Goal: Information Seeking & Learning: Learn about a topic

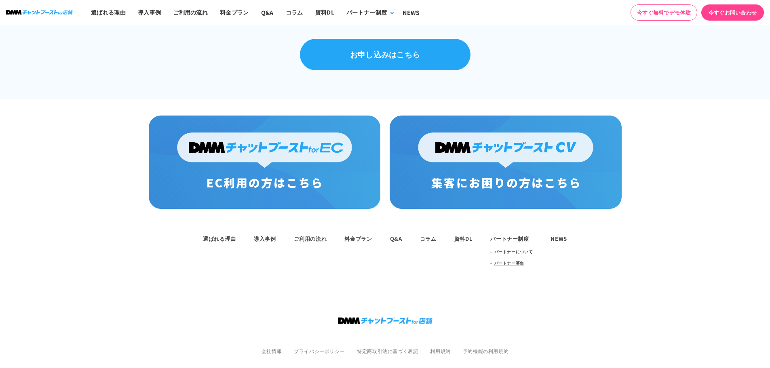
scroll to position [582, 0]
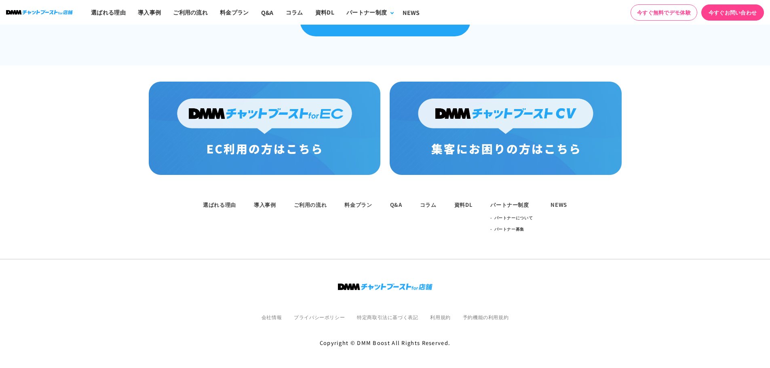
drag, startPoint x: 593, startPoint y: 236, endPoint x: 169, endPoint y: 205, distance: 424.5
click at [181, 203] on nav "選ばれる理由 導入事例 ご利用の流れ 料金プラン Q&A コラム 資料DL パートナー制度 パートナーについて パートナー募集 NEWS" at bounding box center [385, 217] width 770 height 85
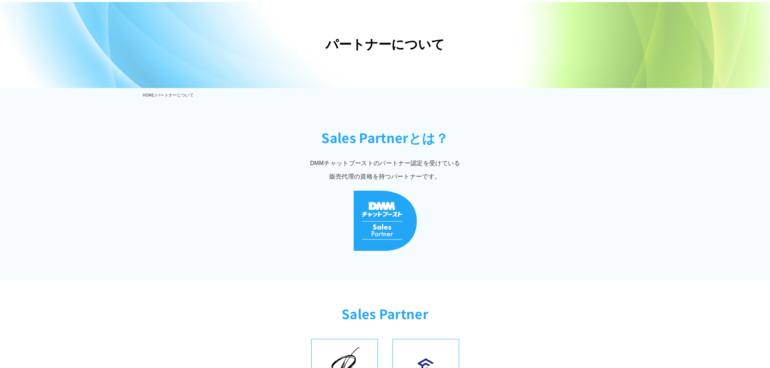
scroll to position [0, 0]
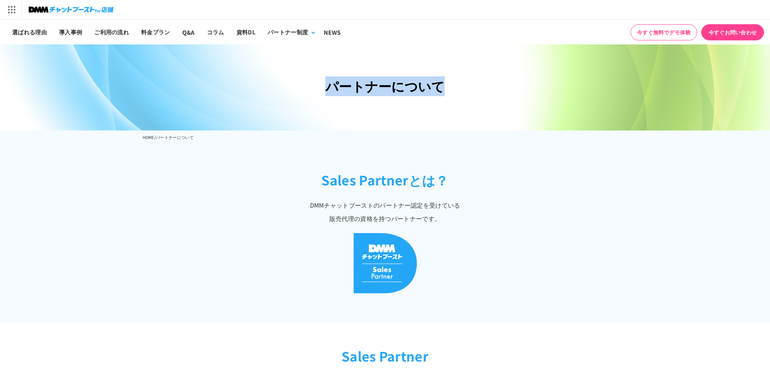
drag, startPoint x: 336, startPoint y: 91, endPoint x: 468, endPoint y: 91, distance: 132.6
click at [468, 91] on h1 "パートナーについて" at bounding box center [385, 86] width 485 height 20
click at [459, 190] on h2 "Sales Partnerとは？" at bounding box center [385, 185] width 770 height 28
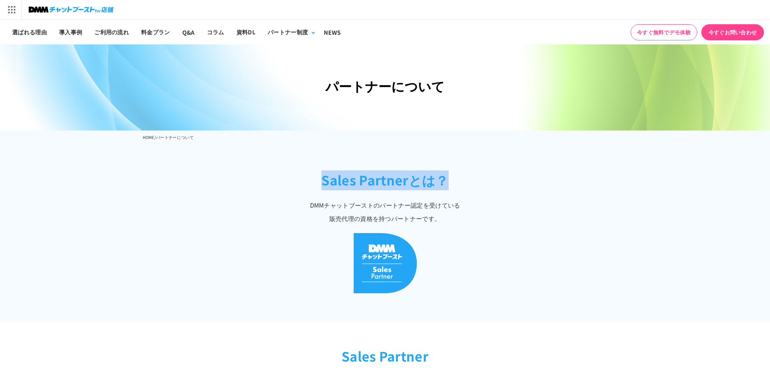
drag, startPoint x: 454, startPoint y: 186, endPoint x: 285, endPoint y: 185, distance: 168.2
click at [285, 185] on h2 "Sales Partnerとは？" at bounding box center [385, 185] width 770 height 28
click at [290, 185] on h2 "Sales Partnerとは？" at bounding box center [385, 185] width 770 height 28
drag, startPoint x: 321, startPoint y: 180, endPoint x: 472, endPoint y: 214, distance: 154.0
click at [472, 214] on header "Sales Partnerとは？ DMMチャットブーストのパートナー認定を受けている 販売代理の資格を持つパートナーです。" at bounding box center [385, 189] width 770 height 87
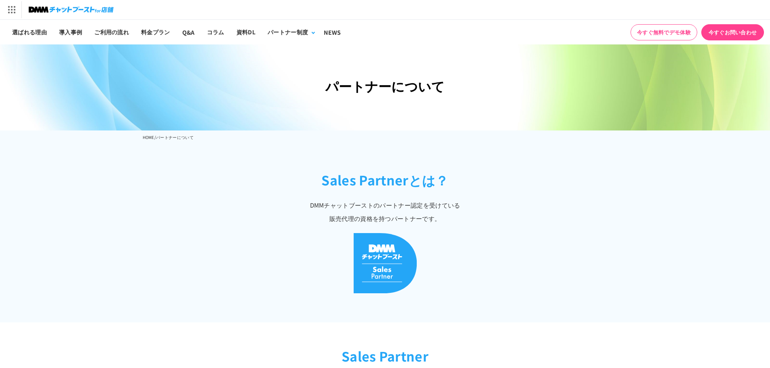
click at [467, 207] on p "DMMチャットブーストのパートナー認定を受けている 販売代理の資格を持つパートナーです。" at bounding box center [385, 212] width 770 height 27
drag, startPoint x: 458, startPoint y: 217, endPoint x: 220, endPoint y: 168, distance: 242.8
click at [219, 170] on header "Sales Partnerとは？ DMMチャットブーストのパートナー認定を受けている 販売代理の資格を持つパートナーです。" at bounding box center [385, 189] width 770 height 87
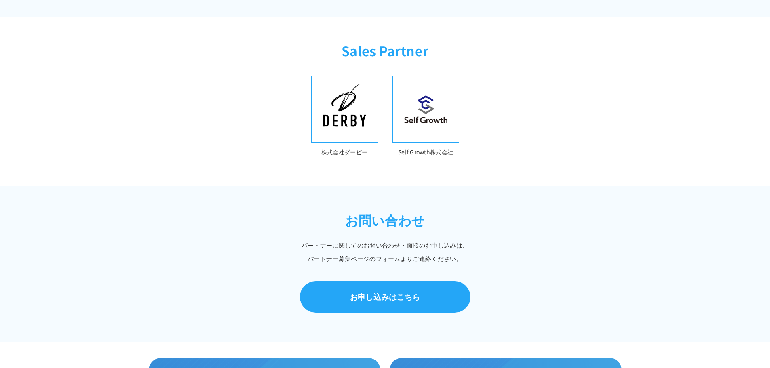
scroll to position [324, 0]
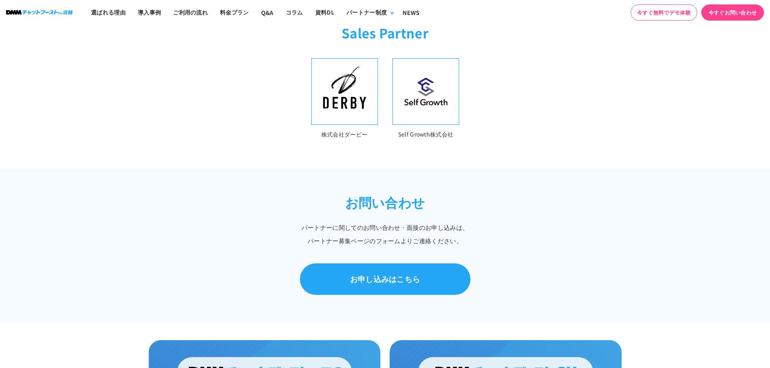
drag, startPoint x: 463, startPoint y: 239, endPoint x: 313, endPoint y: 197, distance: 155.4
click at [313, 197] on header "お問い合わせ パートナーに関してのお問い合わせ・面接のお申し込みは、 パートナー募集ページのフォームよりご連絡ください。" at bounding box center [385, 212] width 770 height 87
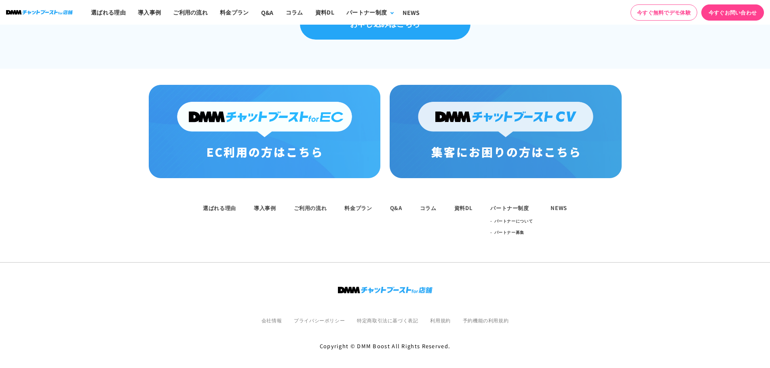
scroll to position [582, 0]
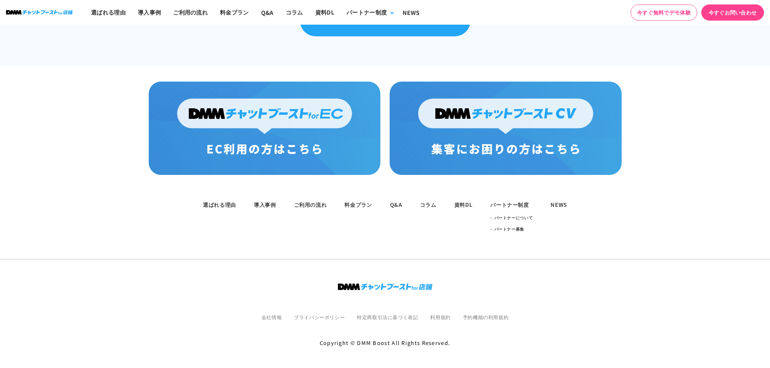
drag, startPoint x: 590, startPoint y: 241, endPoint x: 135, endPoint y: 211, distance: 456.3
click at [135, 211] on nav "選ばれる理由 導入事例 ご利用の流れ 料金プラン Q&A コラム 資料DL パートナー制度 パートナーについて パートナー募集 NEWS" at bounding box center [385, 217] width 770 height 85
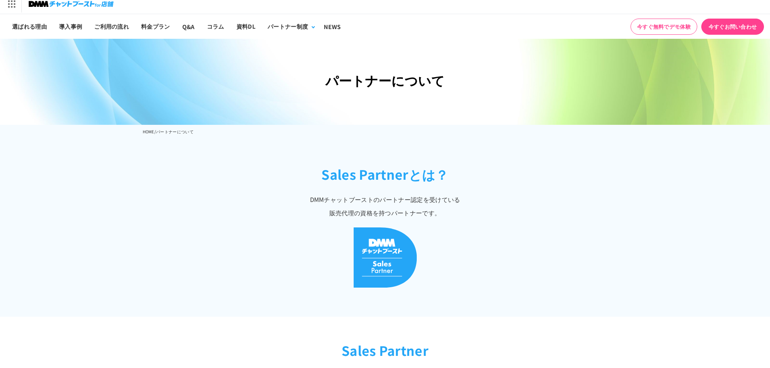
scroll to position [0, 0]
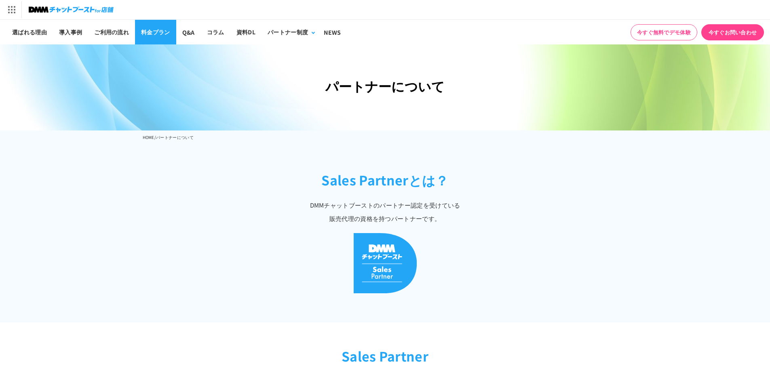
click at [140, 27] on link "料金プラン" at bounding box center [155, 32] width 41 height 25
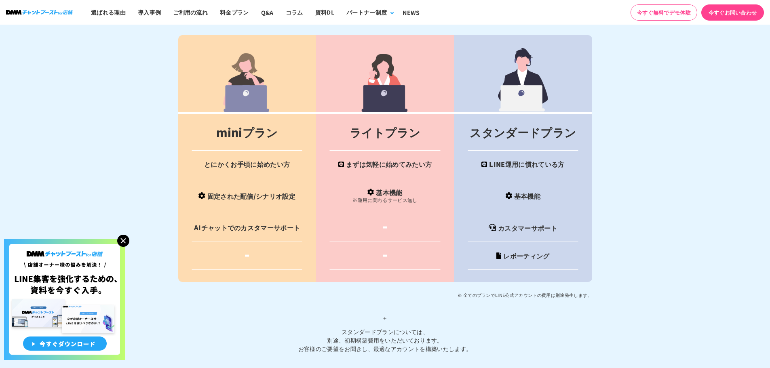
scroll to position [3183, 0]
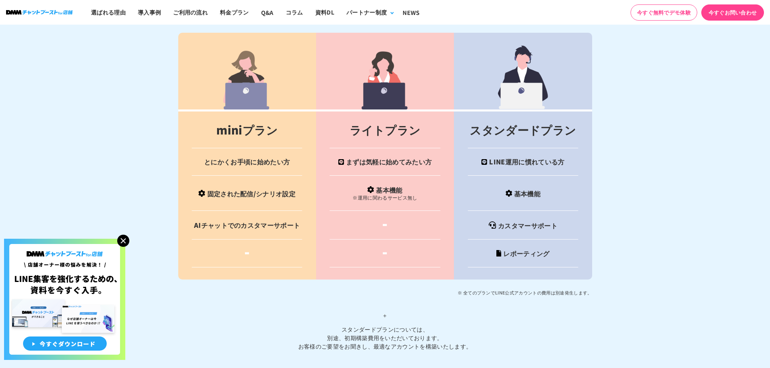
click at [122, 243] on img at bounding box center [123, 241] width 12 height 12
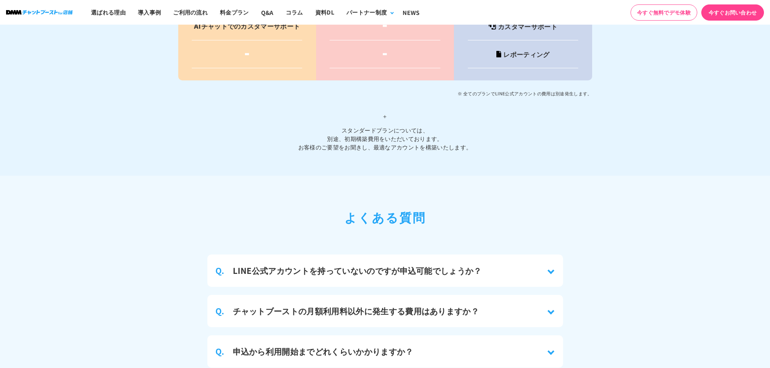
scroll to position [3385, 0]
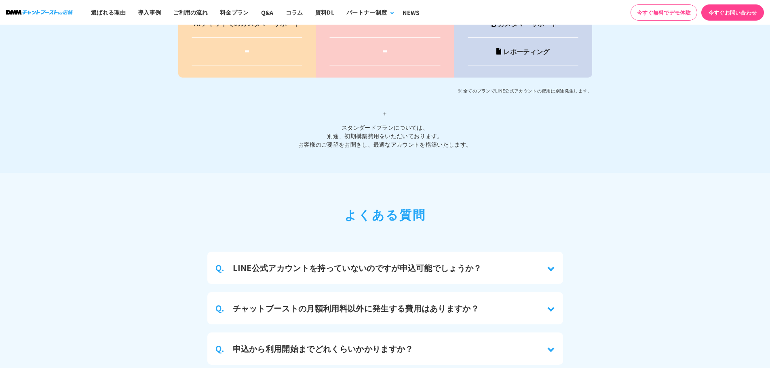
drag, startPoint x: 317, startPoint y: 128, endPoint x: 472, endPoint y: 136, distance: 154.3
click at [452, 129] on p "＋ スタンダードプランについては、 別途、初期構築費用をいただいております。 お客様のご要望をお聞きし、最適なアカウントを構築いたします。" at bounding box center [385, 121] width 414 height 53
click at [472, 136] on p "＋ スタンダードプランについては、 別途、初期構築費用をいただいております。 お客様のご要望をお聞きし、最適なアカウントを構築いたします。" at bounding box center [385, 121] width 414 height 53
drag, startPoint x: 477, startPoint y: 140, endPoint x: 312, endPoint y: 119, distance: 166.7
click at [303, 122] on p "＋ スタンダードプランについては、 別途、初期構築費用をいただいております。 お客様のご要望をお聞きし、最適なアカウントを構築いたします。" at bounding box center [385, 121] width 414 height 53
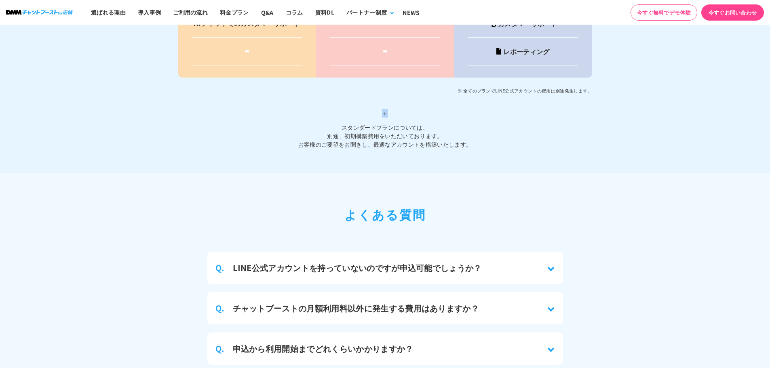
drag, startPoint x: 380, startPoint y: 112, endPoint x: 396, endPoint y: 108, distance: 16.4
click at [392, 110] on span "＋" at bounding box center [385, 114] width 414 height 20
drag, startPoint x: 459, startPoint y: 85, endPoint x: 628, endPoint y: 85, distance: 169.0
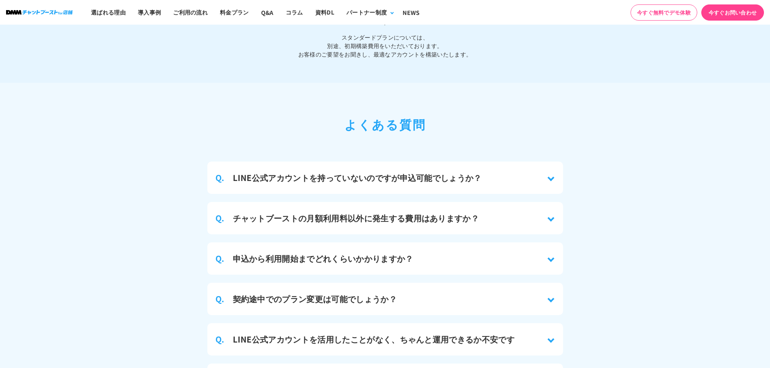
scroll to position [3426, 0]
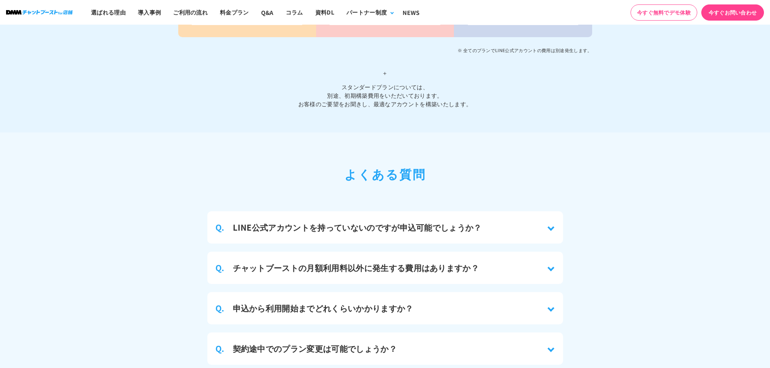
click at [549, 218] on div "Q. LINE公式アカウントを持っていないのですが申込可能でしょうか？" at bounding box center [385, 227] width 356 height 32
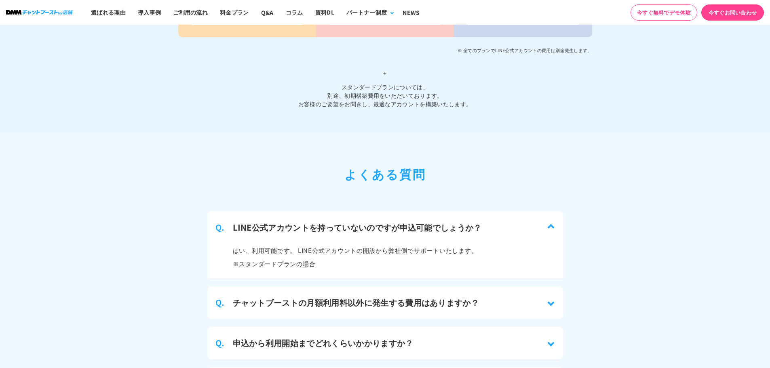
click at [549, 222] on div "Q. LINE公式アカウントを持っていないのですが申込可能でしょうか？" at bounding box center [385, 227] width 356 height 32
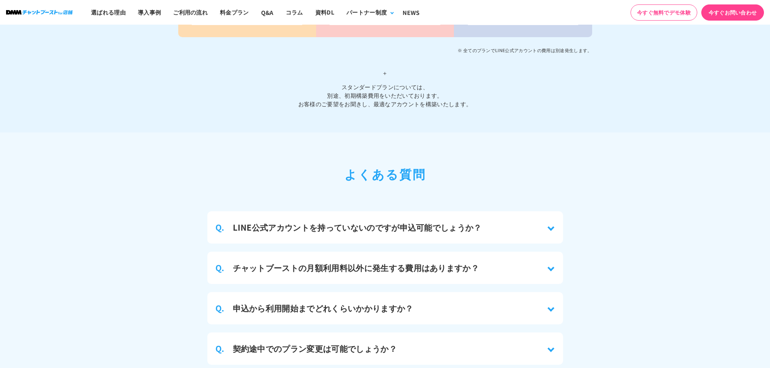
click at [554, 260] on div "Q. チャットブーストの月額利用料以外に発生する費用はありますか？" at bounding box center [385, 268] width 356 height 32
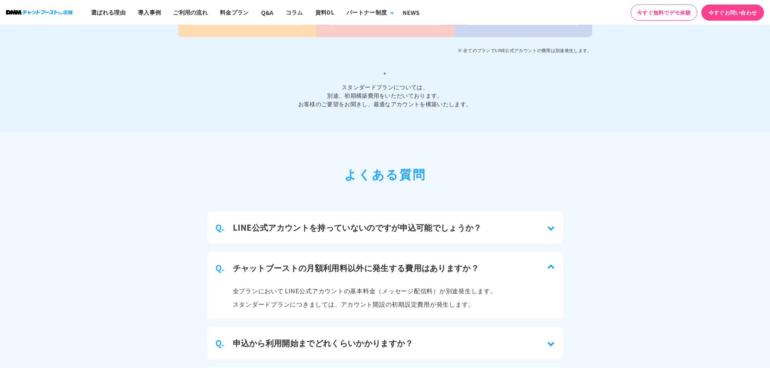
click at [554, 260] on div "Q. チャットブーストの月額利用料以外に発生する費用はありますか？" at bounding box center [385, 268] width 356 height 32
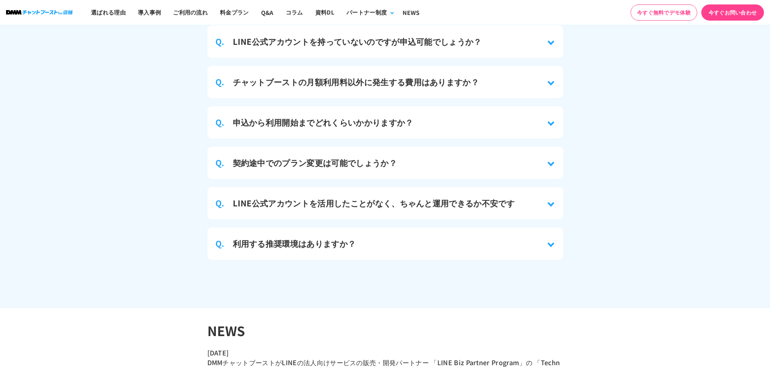
scroll to position [3628, 0]
